Goal: Navigation & Orientation: Find specific page/section

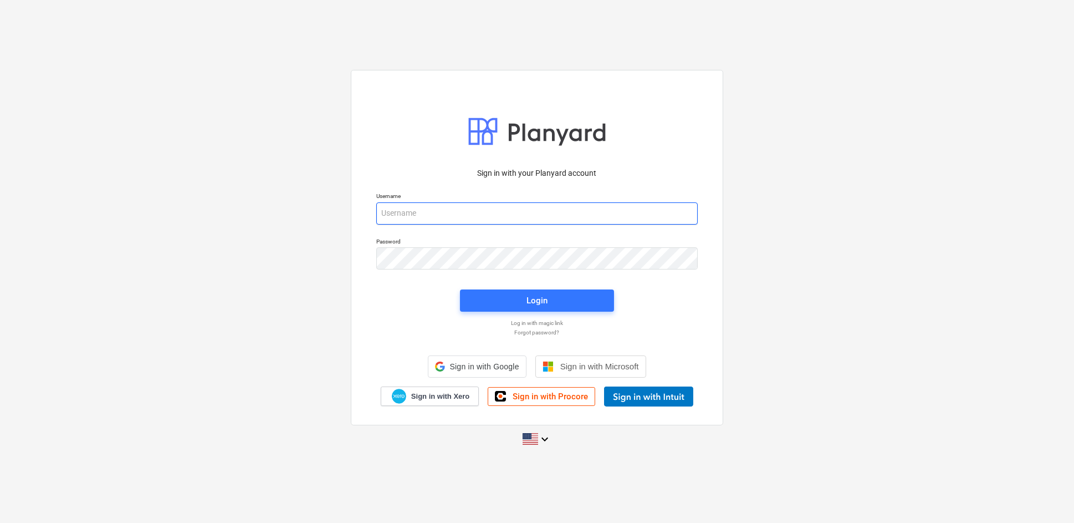
type input "[EMAIL_ADDRESS][PERSON_NAME][DOMAIN_NAME]"
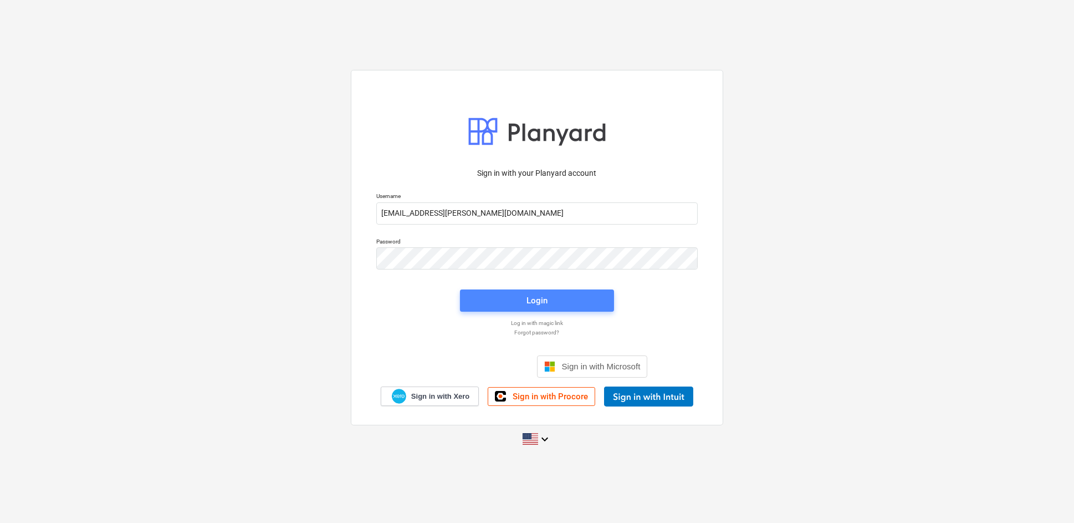
click at [547, 303] on div "Login" at bounding box center [537, 300] width 21 height 14
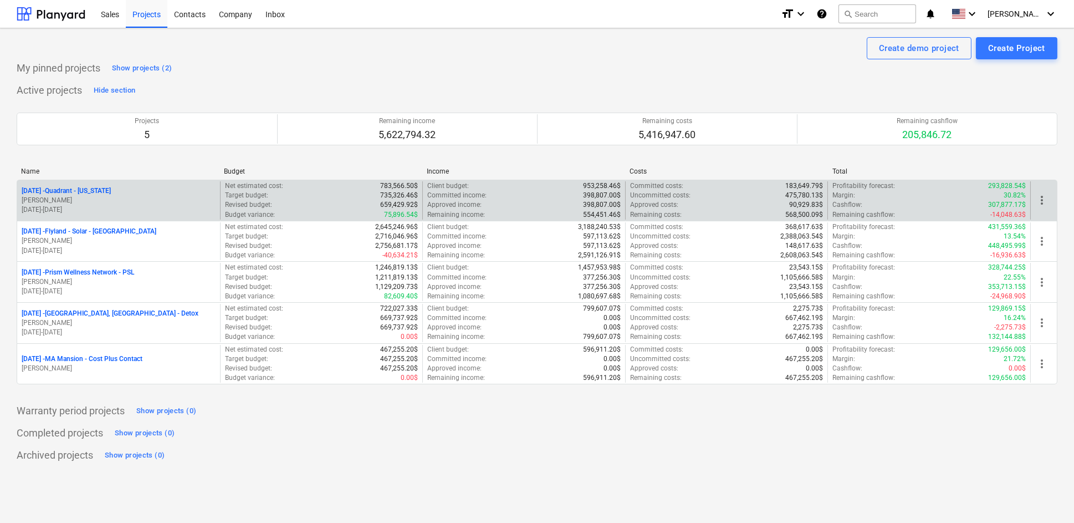
click at [84, 190] on p "[DATE] - Quadrant - [US_STATE]" at bounding box center [66, 190] width 89 height 9
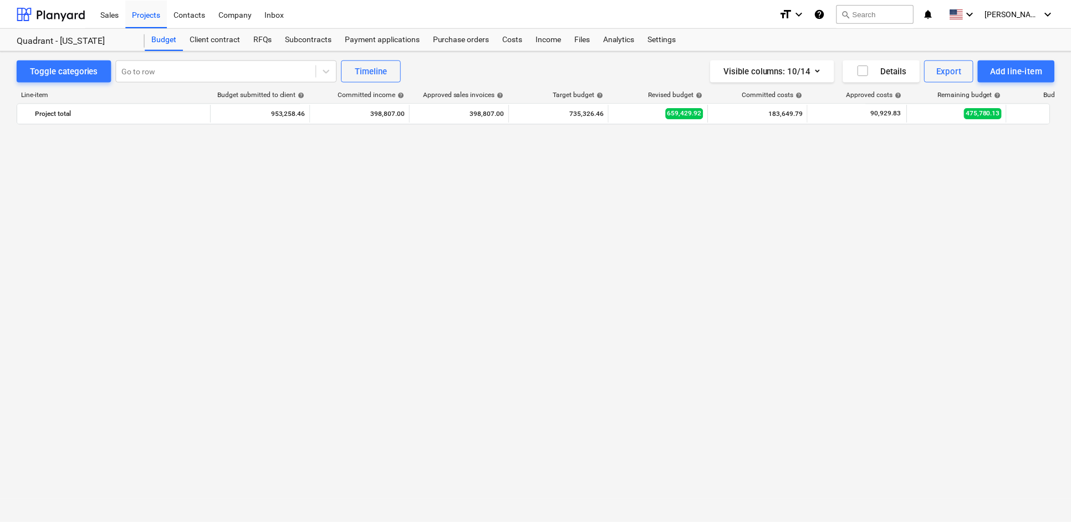
scroll to position [1165, 0]
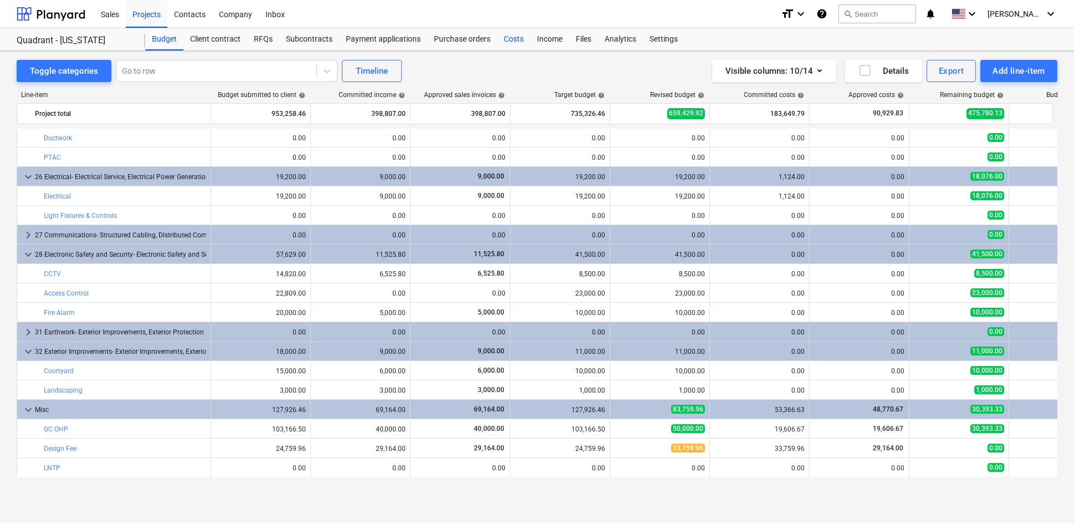
click at [509, 39] on div "Costs" at bounding box center [513, 39] width 33 height 22
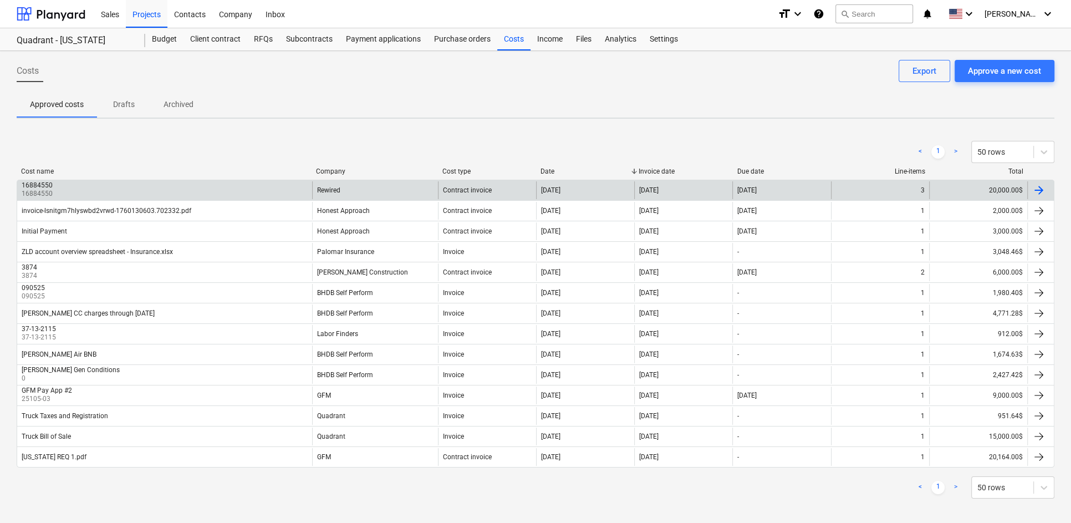
click at [1036, 187] on div at bounding box center [1038, 189] width 13 height 13
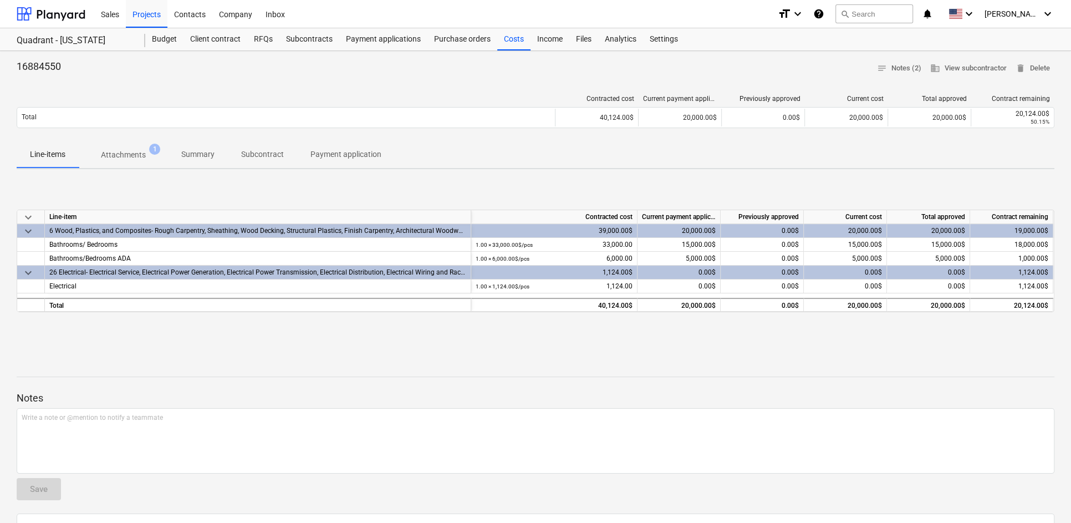
click at [119, 155] on p "Attachments" at bounding box center [123, 155] width 45 height 12
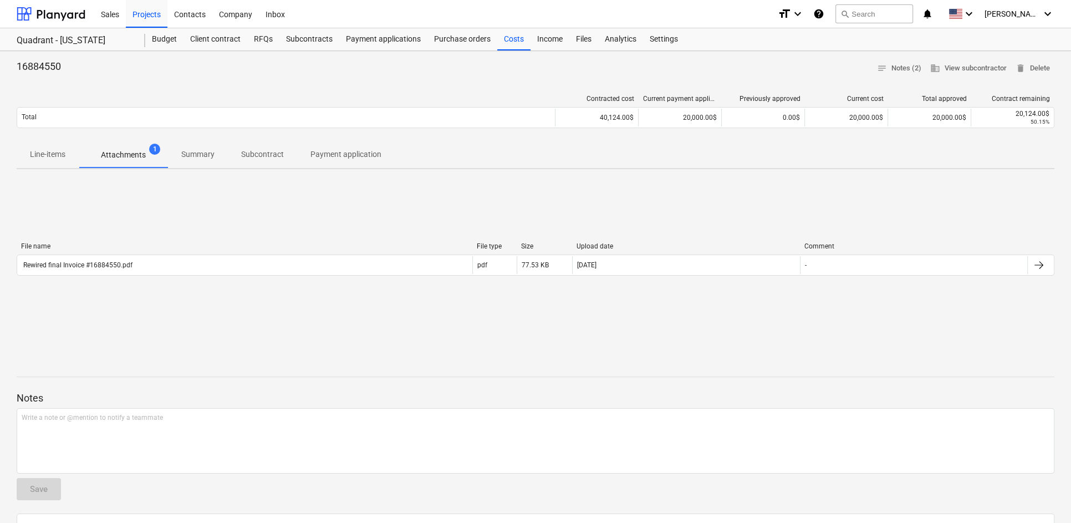
click at [48, 150] on p "Line-items" at bounding box center [47, 155] width 35 height 12
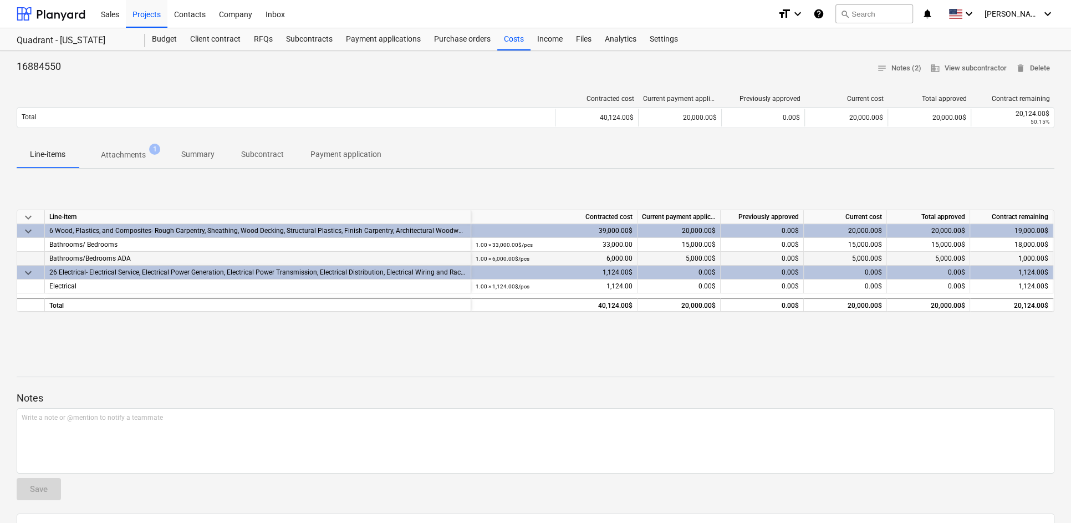
click at [765, 253] on div "0.00$" at bounding box center [761, 259] width 83 height 14
click at [767, 238] on div "0.00$" at bounding box center [761, 245] width 83 height 14
click at [684, 242] on div "15,000.00$" at bounding box center [678, 245] width 83 height 14
click at [504, 42] on div "Costs" at bounding box center [513, 39] width 33 height 22
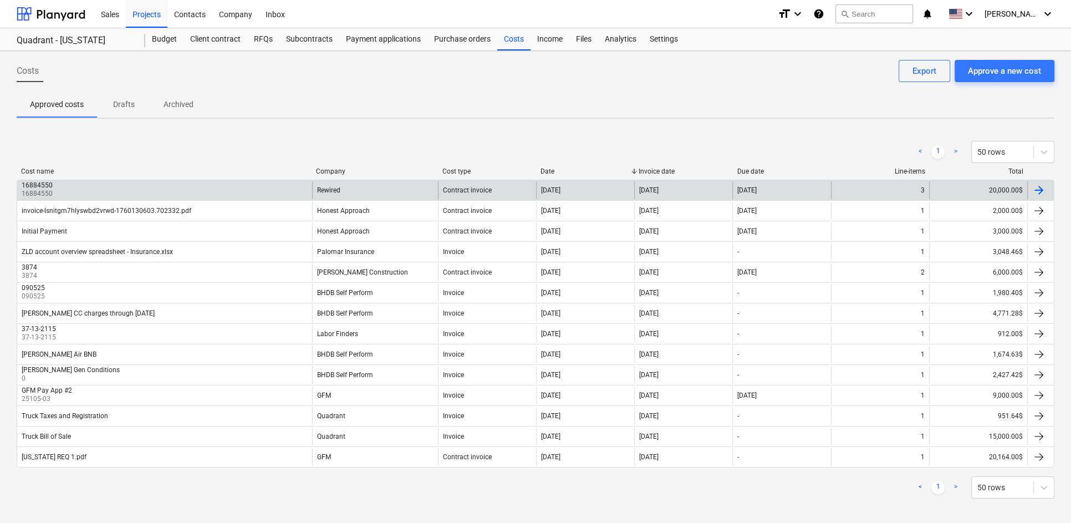
click at [49, 185] on div "16884550" at bounding box center [37, 185] width 31 height 8
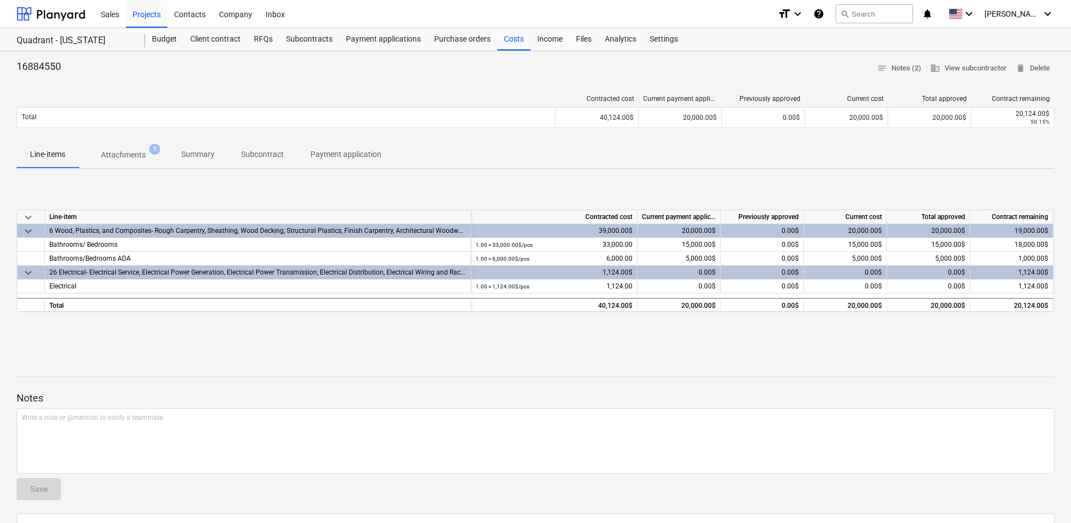
click at [128, 150] on p "Attachments" at bounding box center [123, 155] width 45 height 12
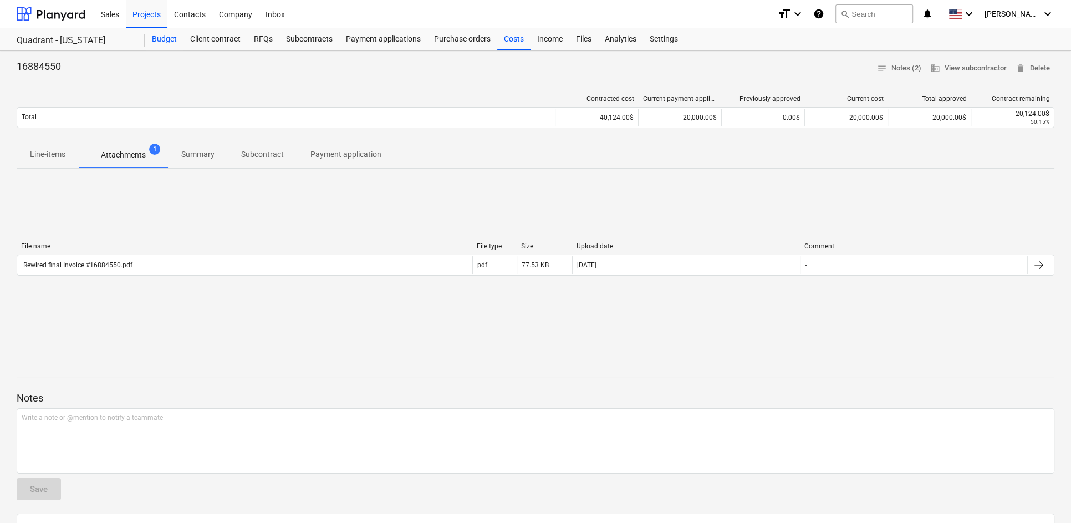
click at [158, 34] on div "Budget" at bounding box center [164, 39] width 38 height 22
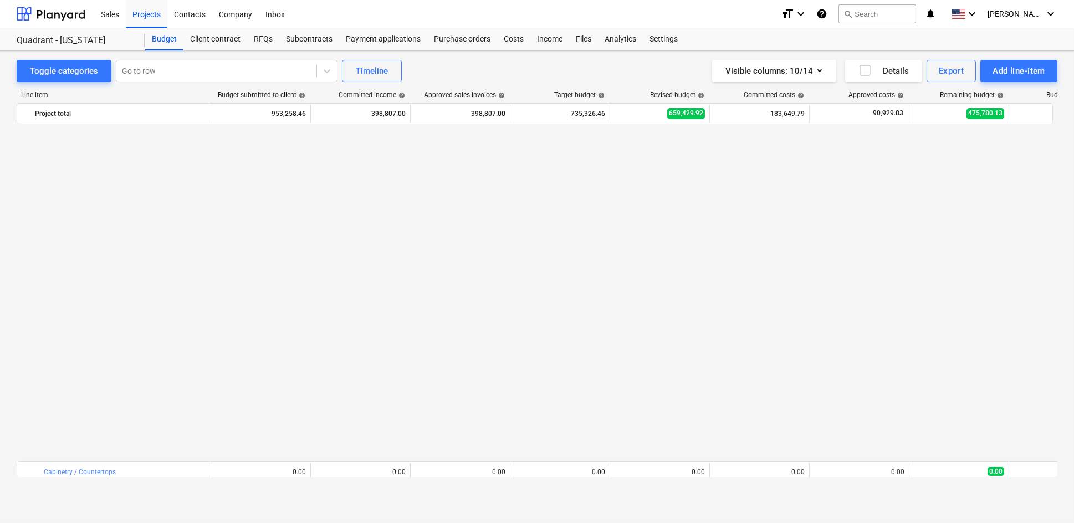
scroll to position [812, 0]
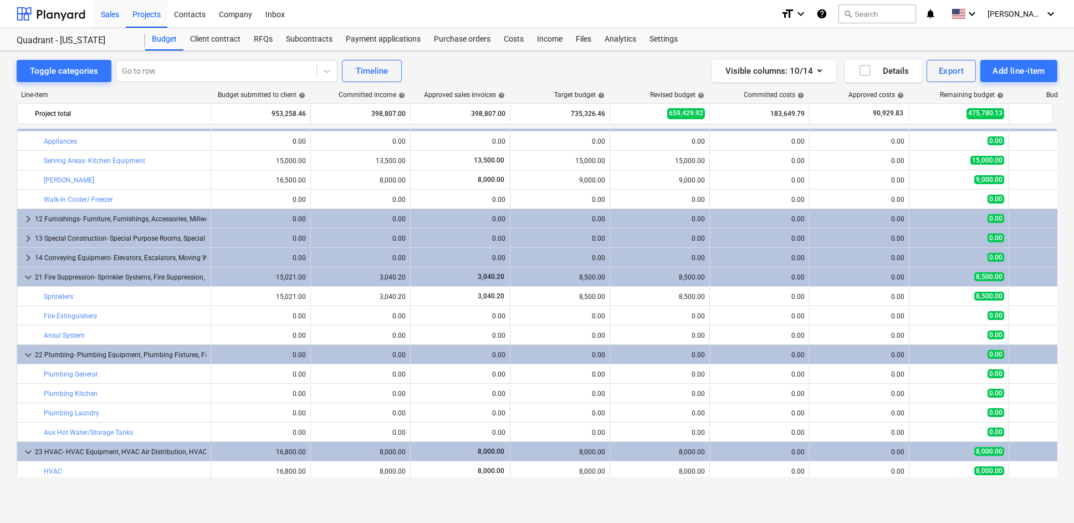
click at [106, 14] on div "Sales" at bounding box center [110, 13] width 32 height 28
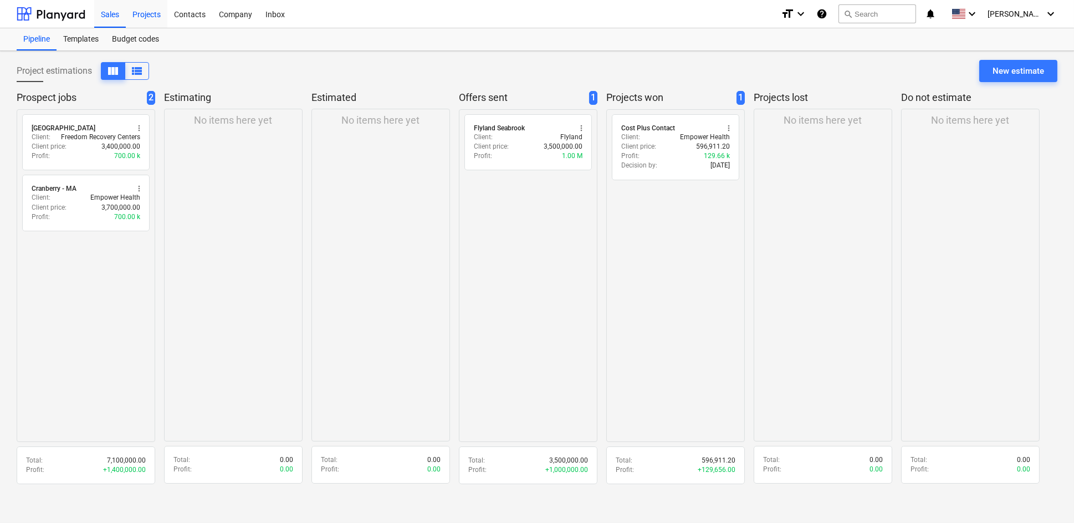
click at [144, 14] on div "Projects" at bounding box center [147, 13] width 42 height 28
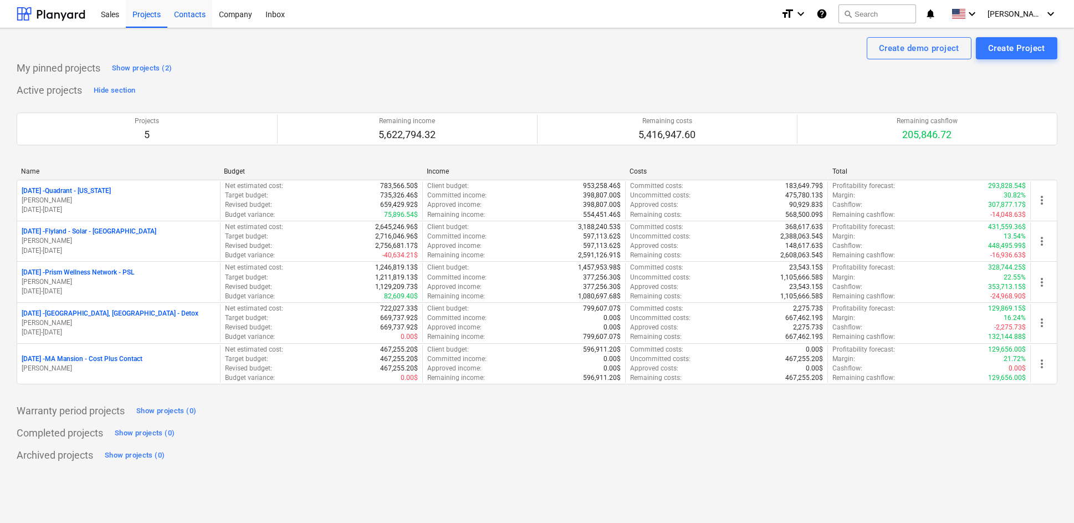
click at [191, 13] on div "Contacts" at bounding box center [189, 13] width 45 height 28
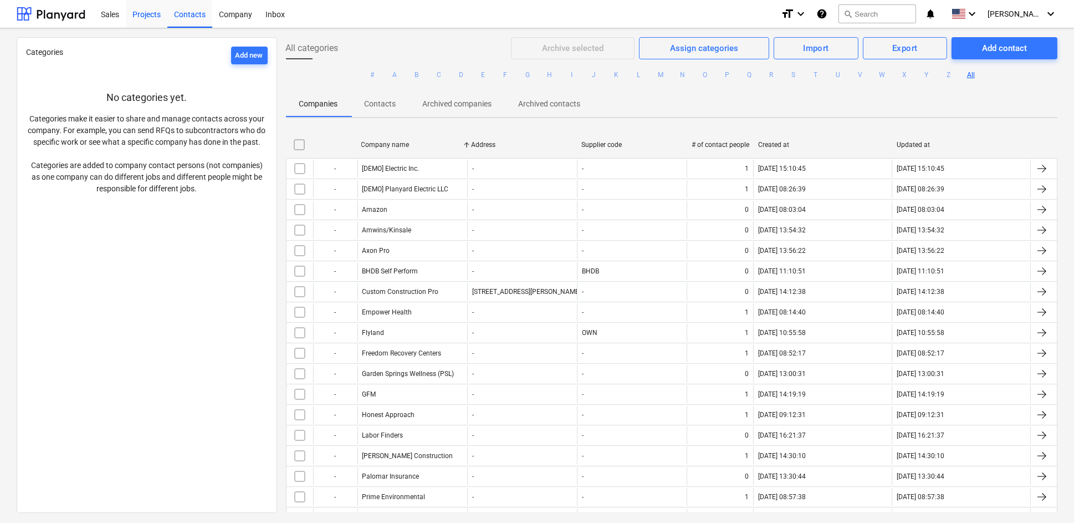
click at [141, 13] on div "Projects" at bounding box center [147, 13] width 42 height 28
